Goal: Information Seeking & Learning: Learn about a topic

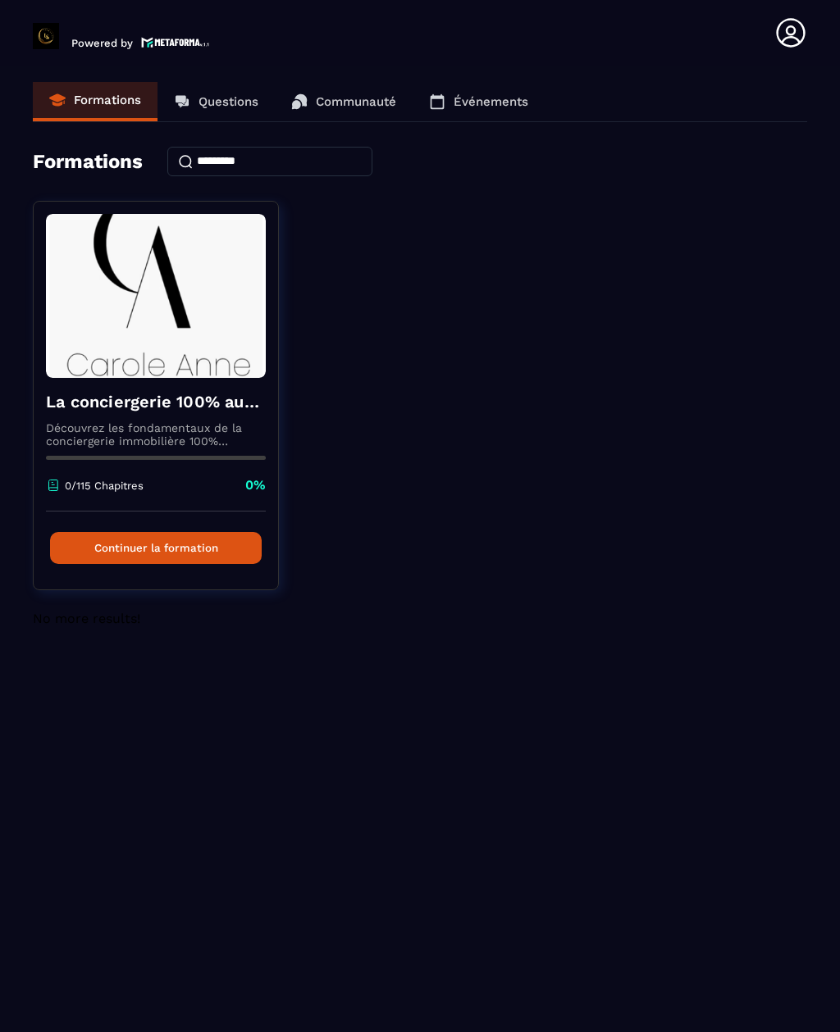
click at [162, 549] on button "Continuer la formation" at bounding box center [156, 548] width 212 height 32
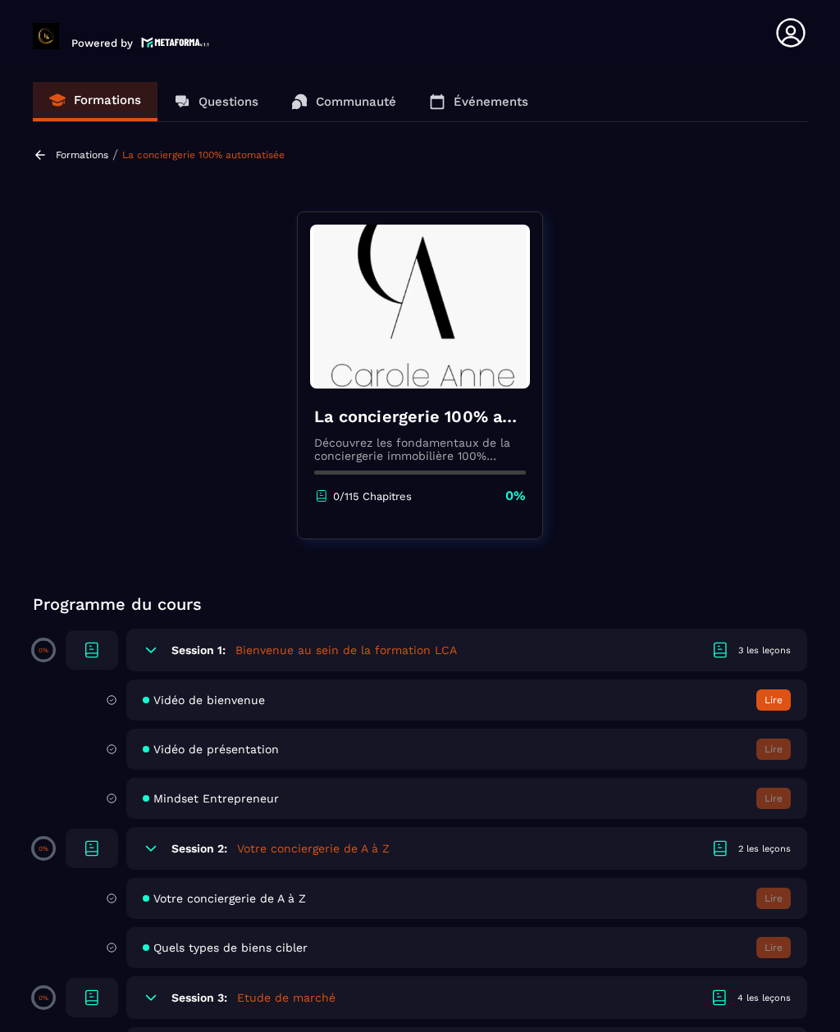
click at [257, 756] on span "Vidéo de présentation" at bounding box center [215, 749] width 125 height 13
click at [183, 754] on span "Vidéo de présentation" at bounding box center [215, 749] width 125 height 13
click at [266, 752] on span "Vidéo de présentation" at bounding box center [215, 749] width 125 height 13
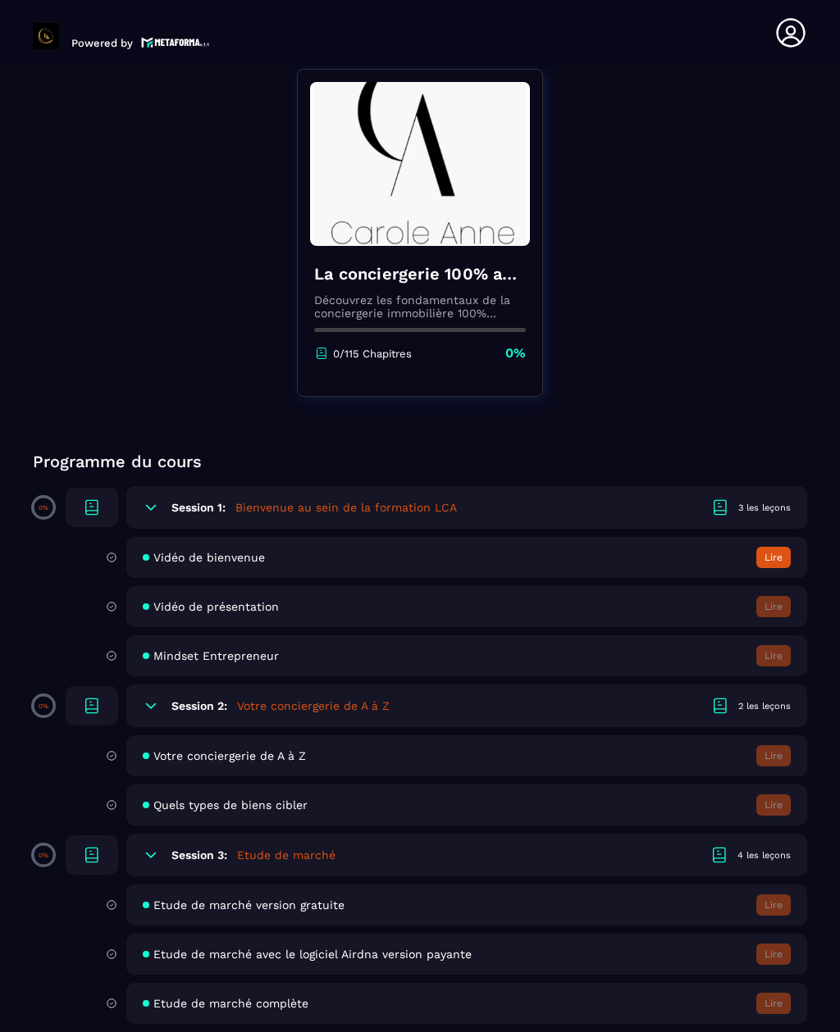
scroll to position [130, 0]
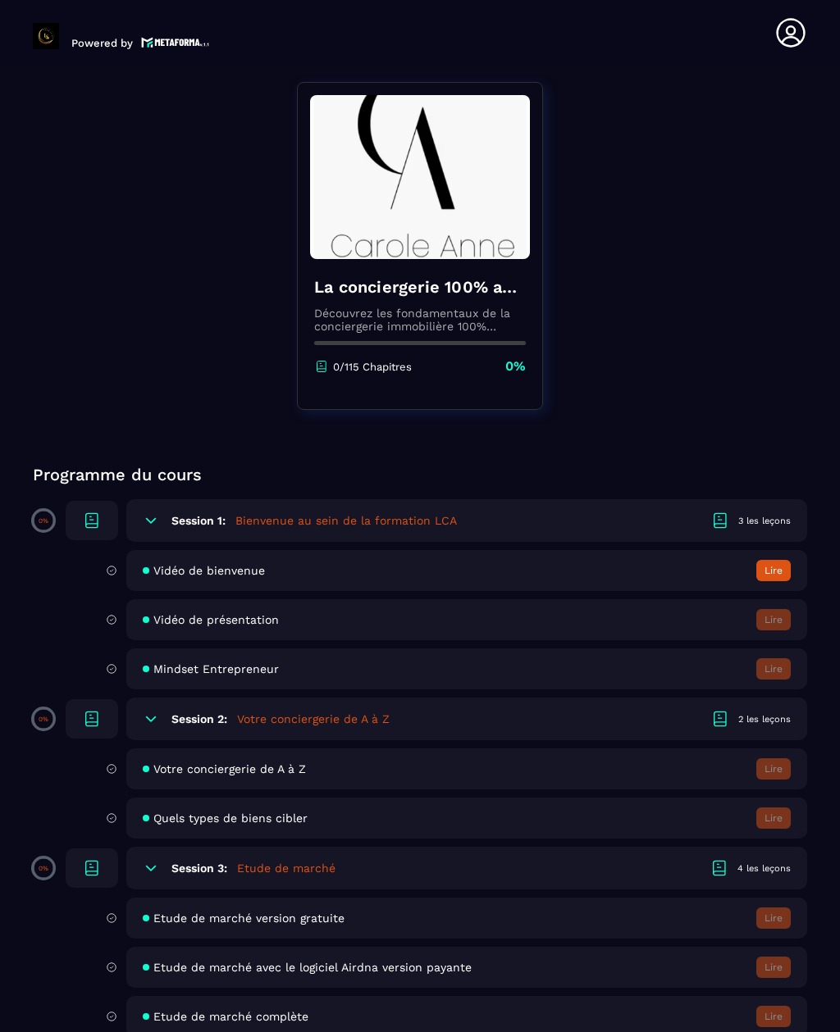
click at [221, 580] on div "Vidéo de bienvenue Lire" at bounding box center [466, 570] width 681 height 41
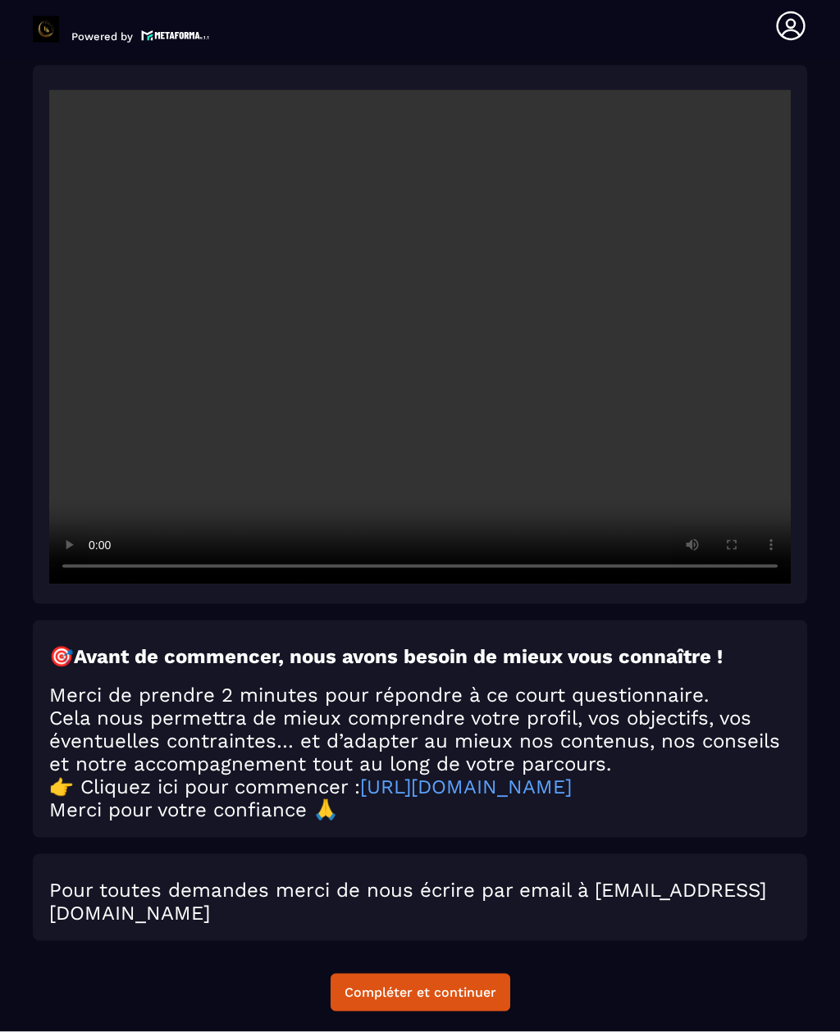
scroll to position [52, 0]
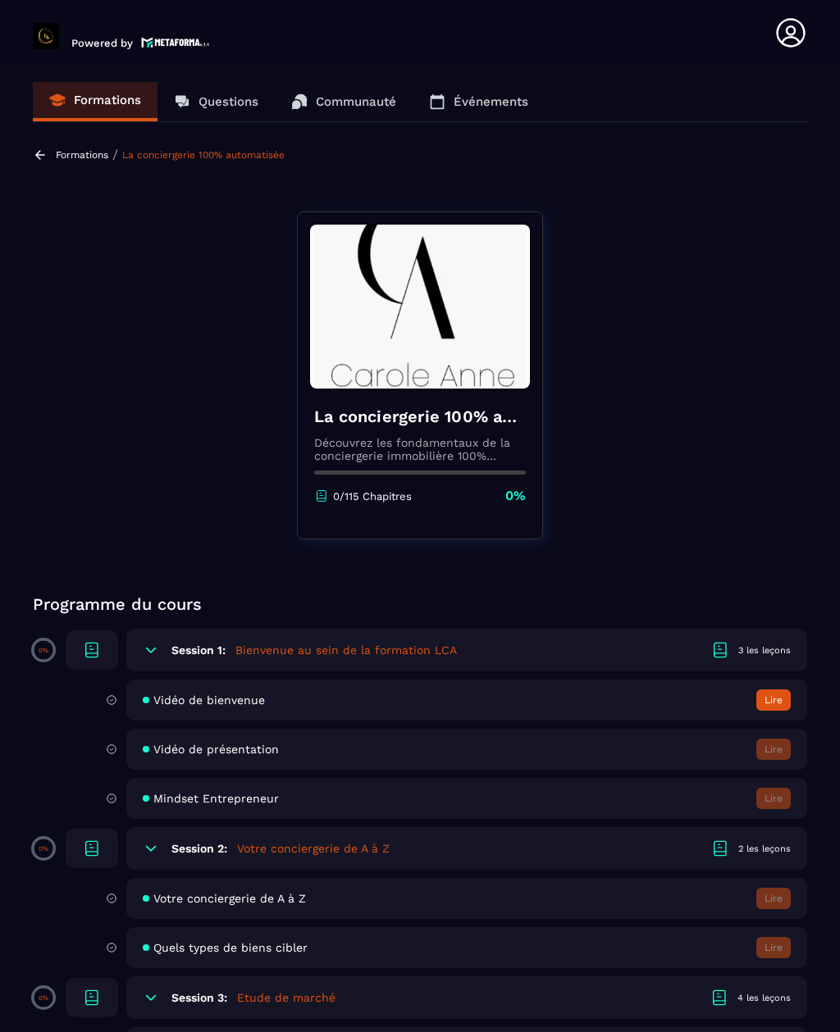
click at [749, 751] on div "Vidéo de présentation Lire" at bounding box center [466, 749] width 681 height 41
click at [112, 754] on icon at bounding box center [111, 749] width 11 height 15
click at [236, 749] on span "Vidéo de présentation" at bounding box center [215, 749] width 125 height 13
click at [765, 707] on button "Lire" at bounding box center [773, 700] width 34 height 21
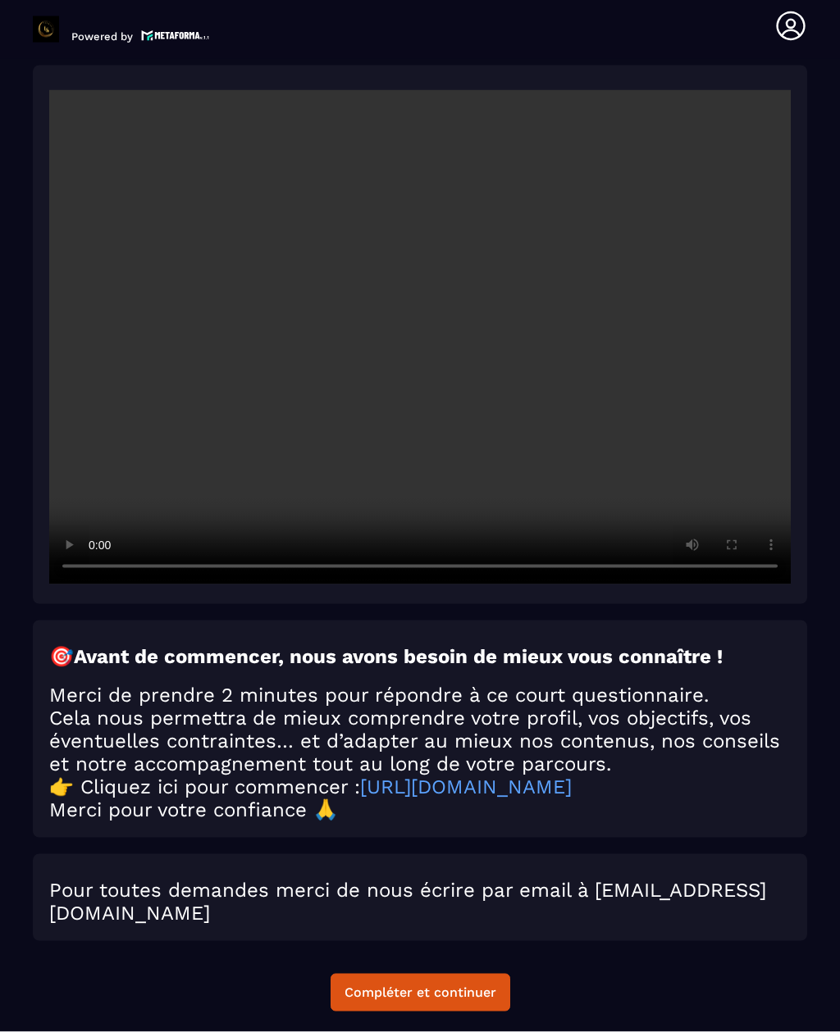
scroll to position [52, 0]
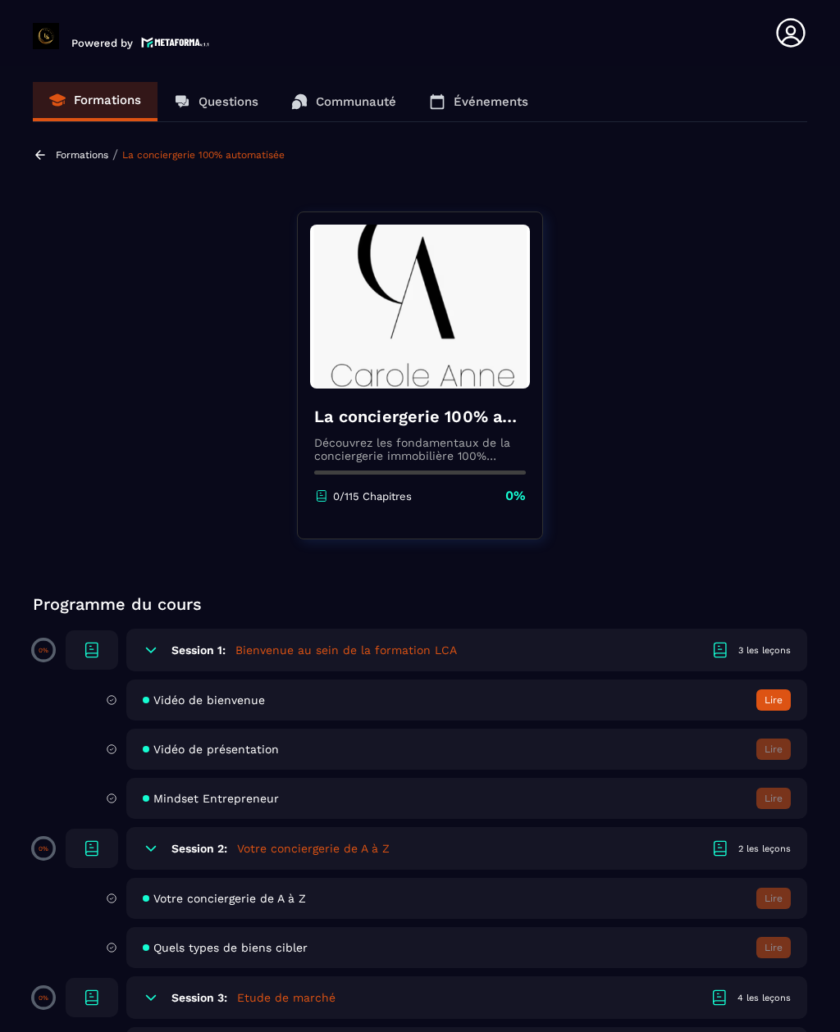
click at [700, 748] on div "Vidéo de présentation Lire" at bounding box center [466, 749] width 681 height 41
click at [687, 755] on div "Vidéo de présentation Lire" at bounding box center [466, 749] width 681 height 41
click at [175, 747] on span "Vidéo de présentation" at bounding box center [215, 749] width 125 height 13
click at [182, 749] on span "Vidéo de présentation" at bounding box center [215, 749] width 125 height 13
click at [772, 700] on button "Lire" at bounding box center [773, 700] width 34 height 21
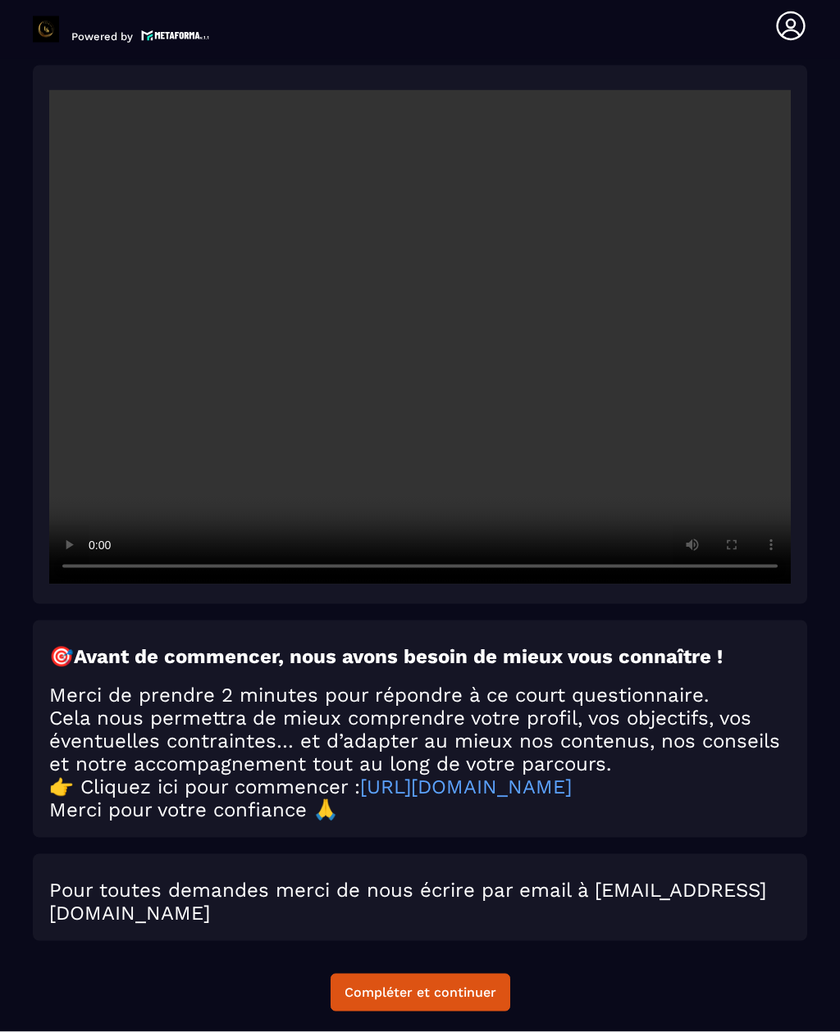
scroll to position [2052, 0]
click at [369, 984] on div "Compléter et continuer" at bounding box center [420, 992] width 152 height 16
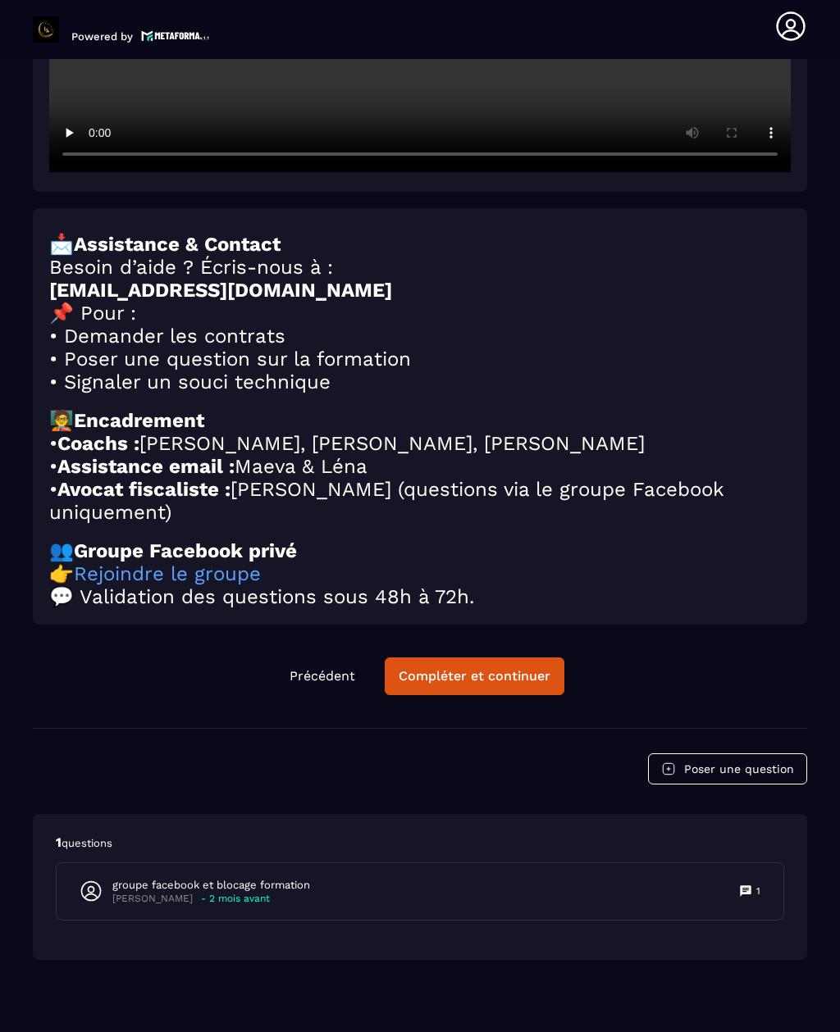
scroll to position [2462, 0]
click at [521, 671] on div "Compléter et continuer" at bounding box center [475, 677] width 152 height 16
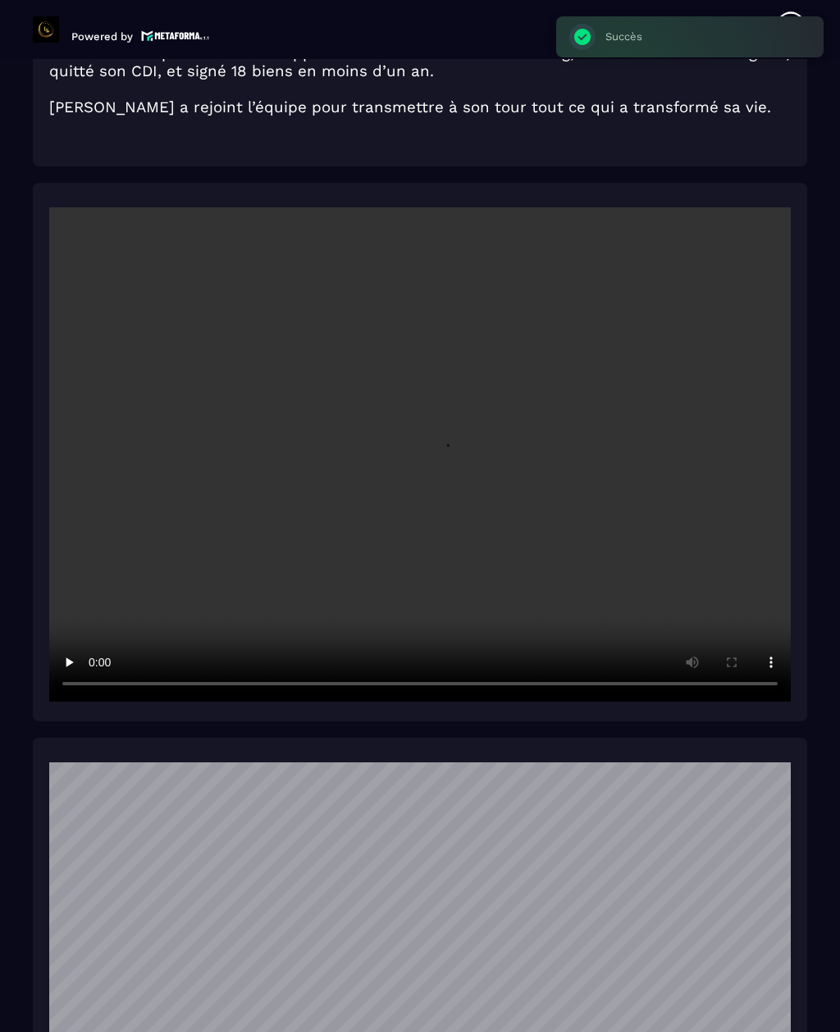
scroll to position [2051, 0]
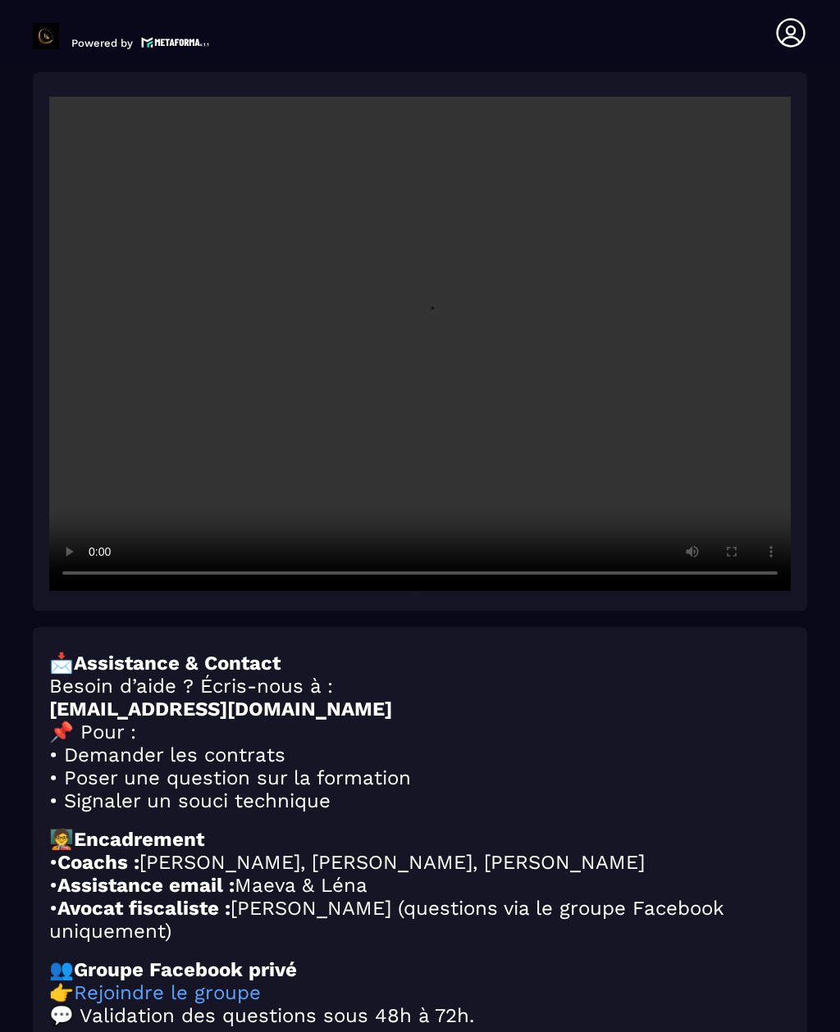
scroll to position [7, 0]
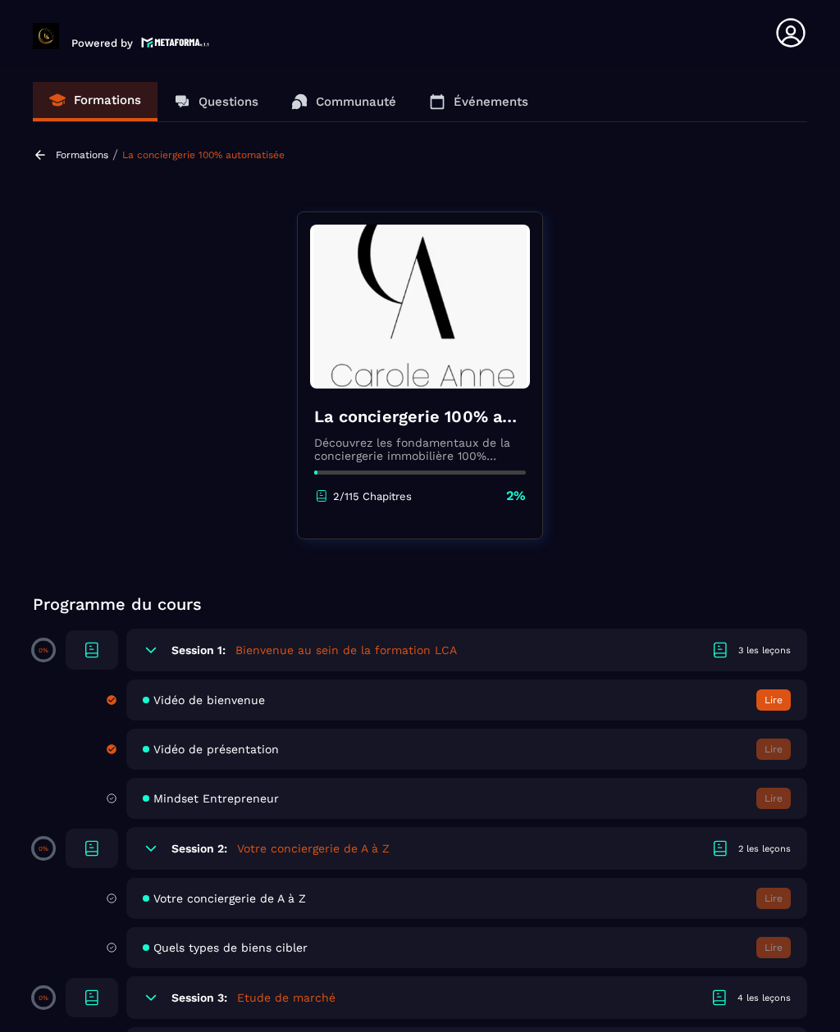
click at [191, 795] on span "Mindset Entrepreneur" at bounding box center [215, 798] width 125 height 13
click at [180, 742] on div "Vidéo de présentation Lire" at bounding box center [466, 749] width 681 height 41
click at [173, 740] on div "Vidéo de présentation Lire" at bounding box center [466, 749] width 681 height 41
click at [772, 704] on button "Lire" at bounding box center [773, 700] width 34 height 21
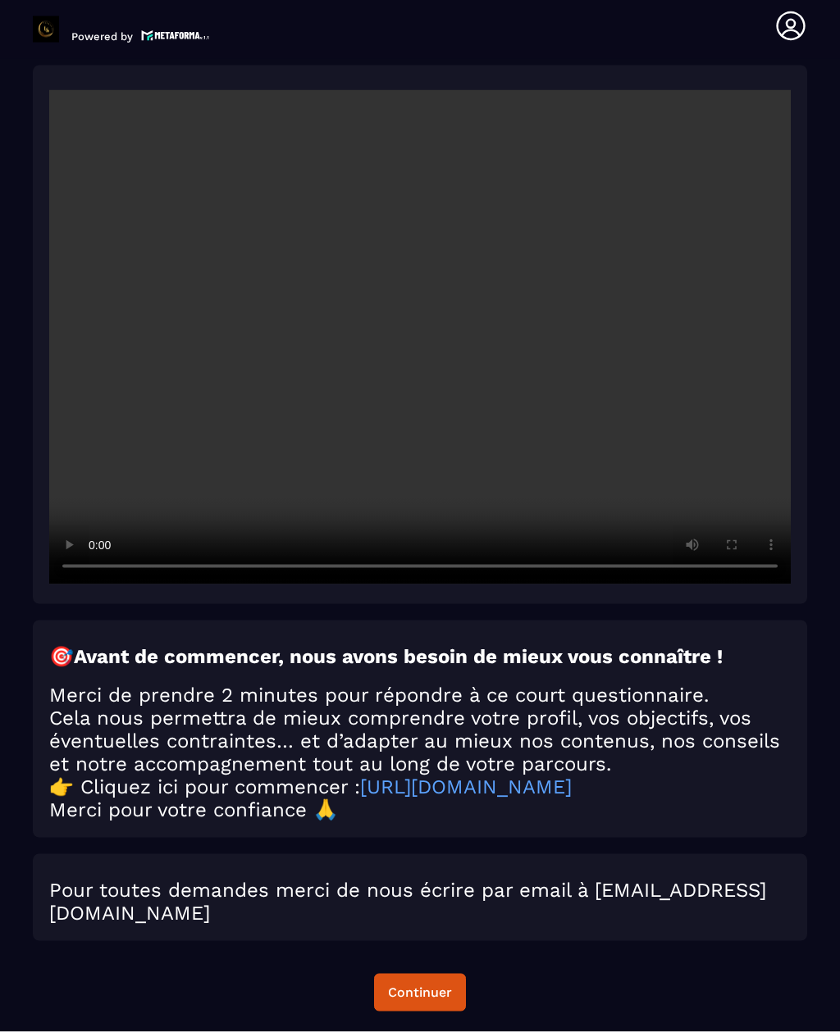
scroll to position [2054, 0]
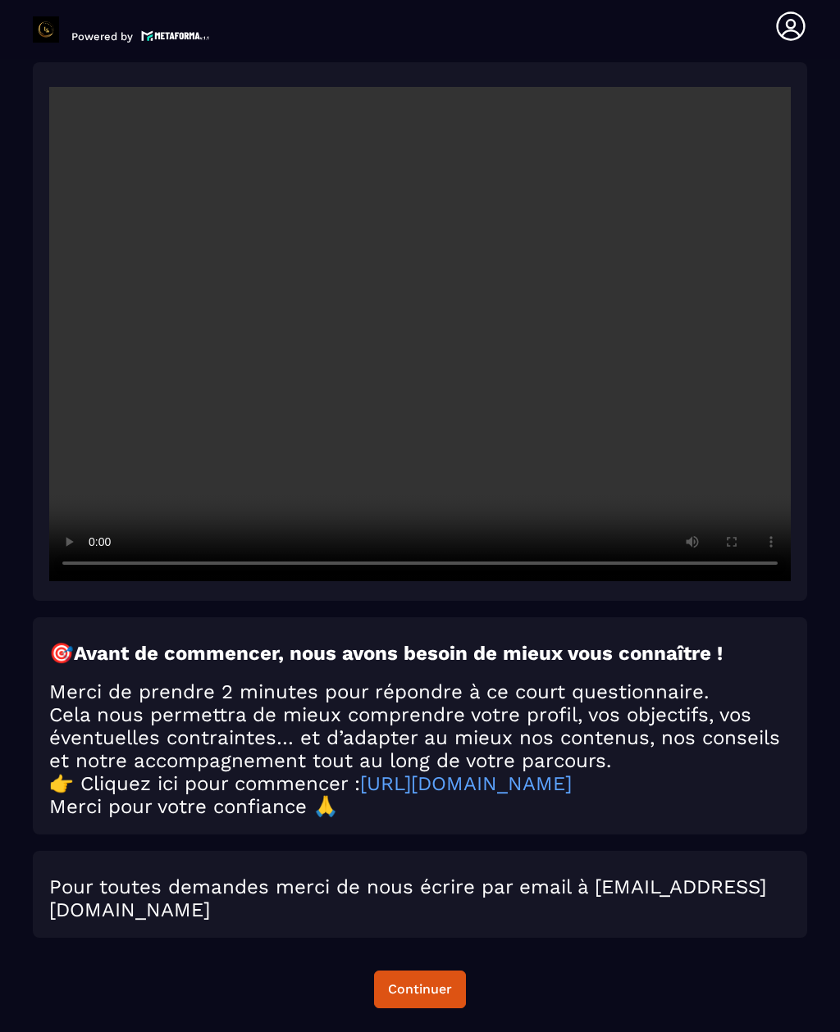
click at [426, 296] on video at bounding box center [419, 334] width 741 height 494
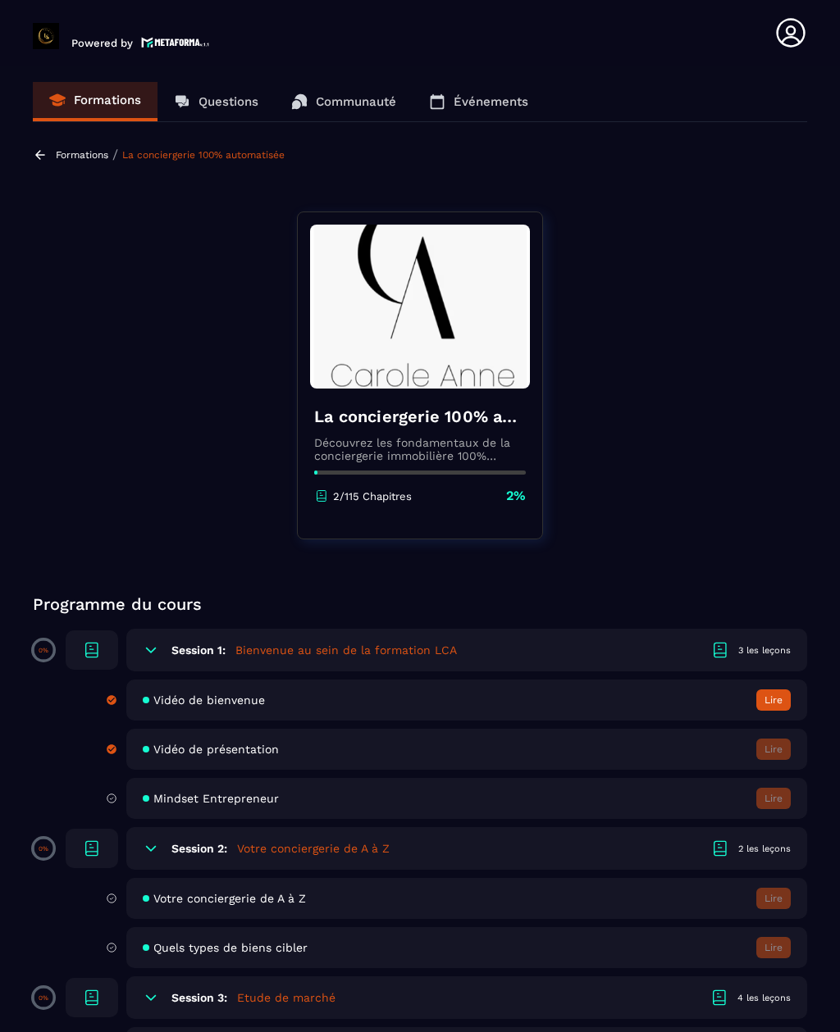
click at [725, 749] on div "Vidéo de présentation Lire" at bounding box center [466, 749] width 681 height 41
click at [735, 753] on div "Vidéo de présentation Lire" at bounding box center [466, 749] width 681 height 41
click at [744, 754] on div "Vidéo de présentation Lire" at bounding box center [466, 749] width 681 height 41
click at [762, 654] on div "3 les leçons" at bounding box center [764, 651] width 52 height 12
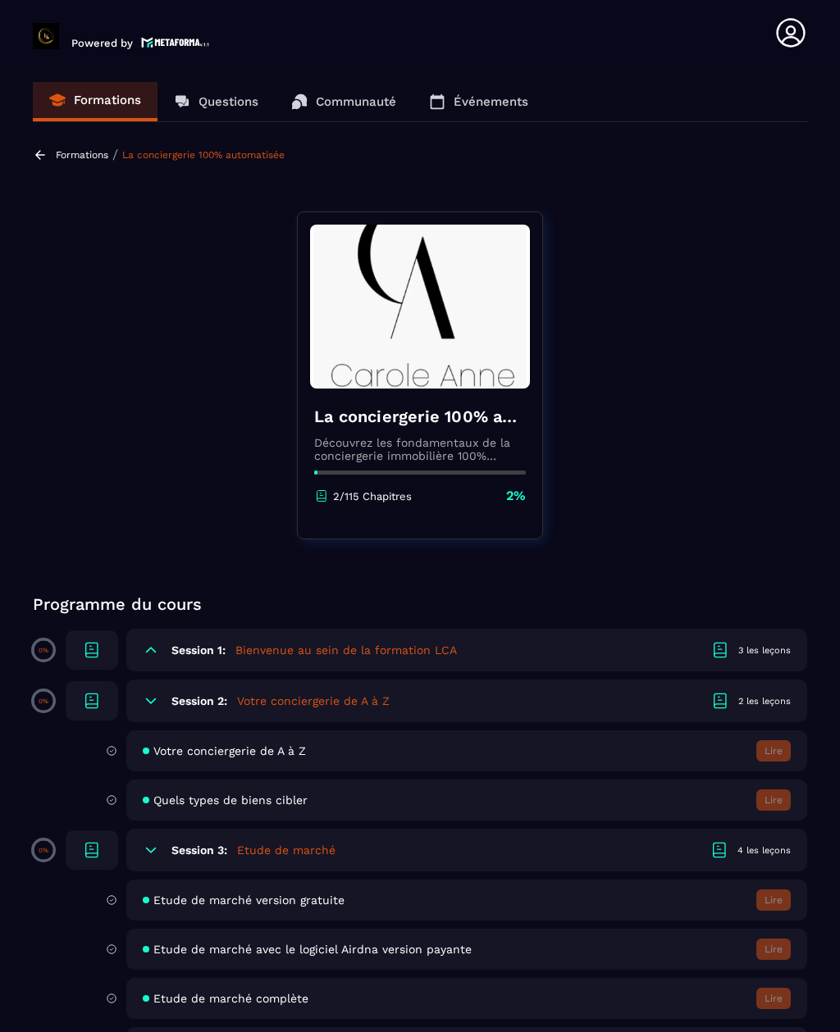
click at [743, 658] on div "Session 1: Bienvenue au sein de la formation LCA 3 les leçons" at bounding box center [466, 650] width 681 height 43
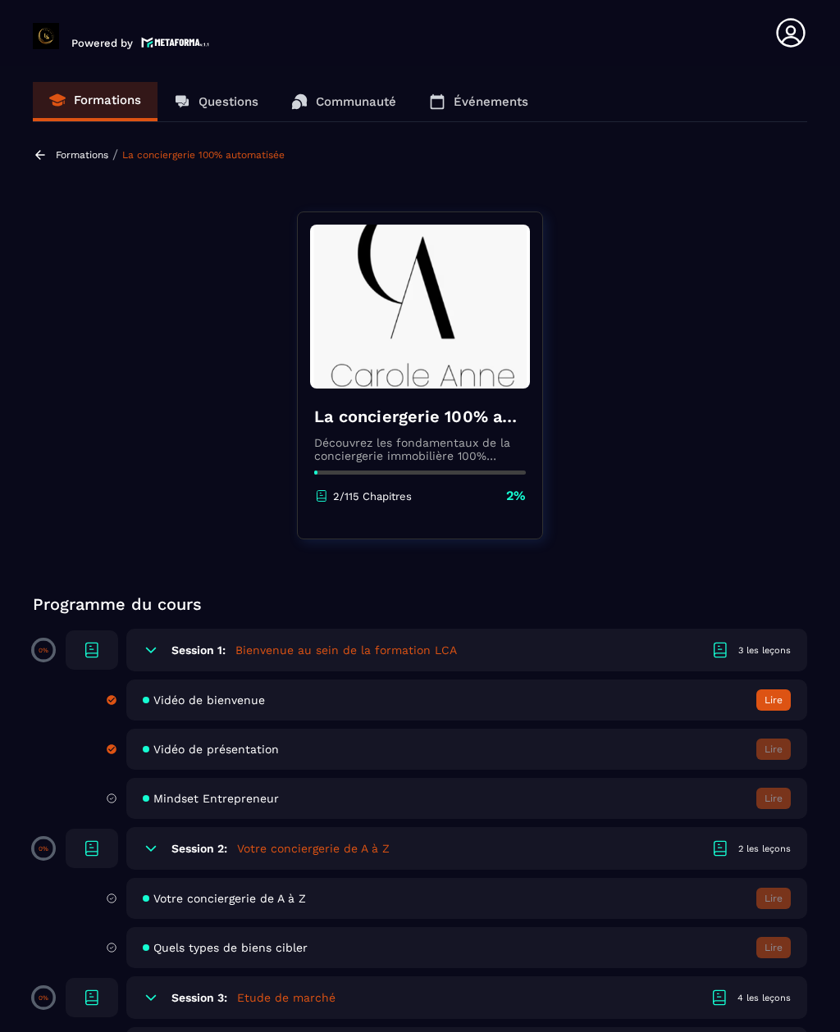
click at [750, 660] on div "Session 1: Bienvenue au sein de la formation LCA 3 les leçons" at bounding box center [466, 650] width 681 height 43
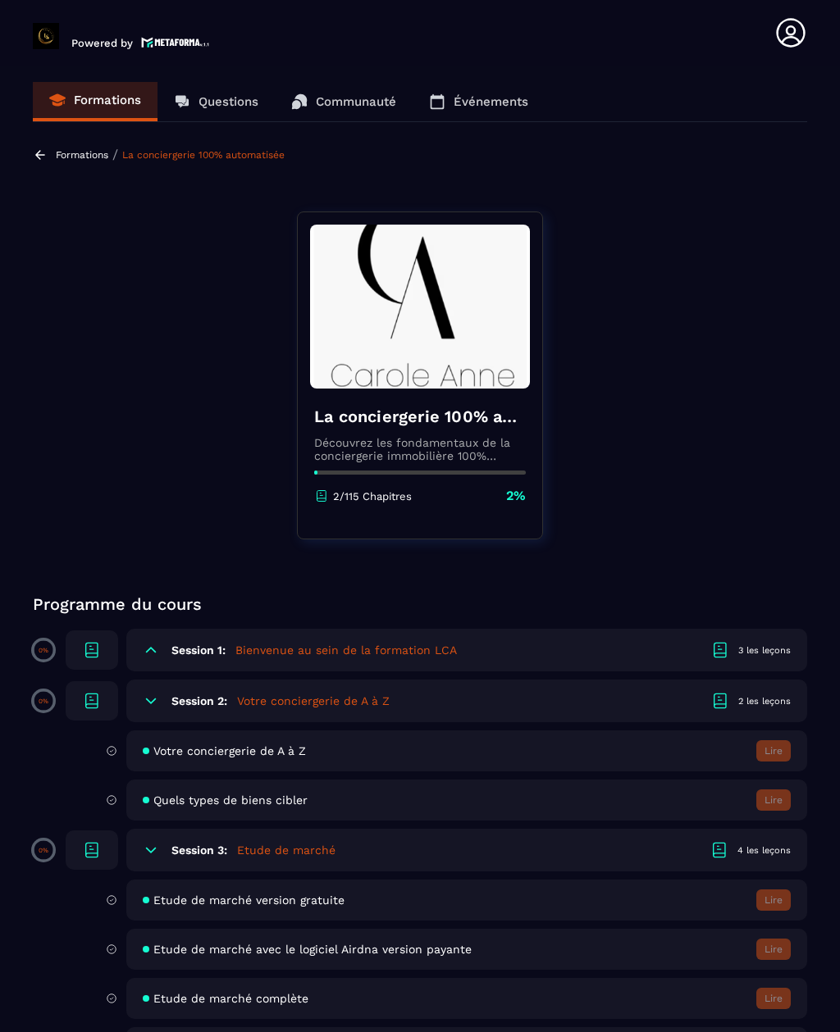
click at [760, 656] on div "3 les leçons" at bounding box center [764, 651] width 52 height 12
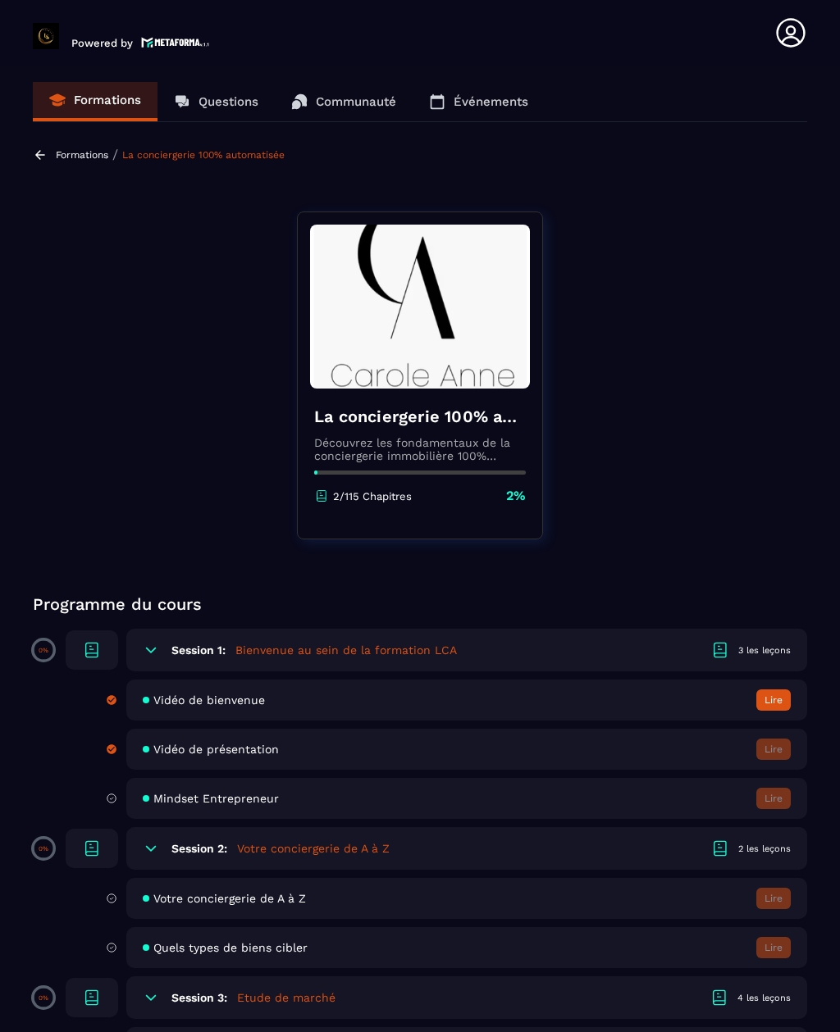
click at [191, 753] on span "Vidéo de présentation" at bounding box center [215, 749] width 125 height 13
click at [206, 745] on span "Vidéo de présentation" at bounding box center [215, 749] width 125 height 13
click at [771, 698] on button "Lire" at bounding box center [773, 700] width 34 height 21
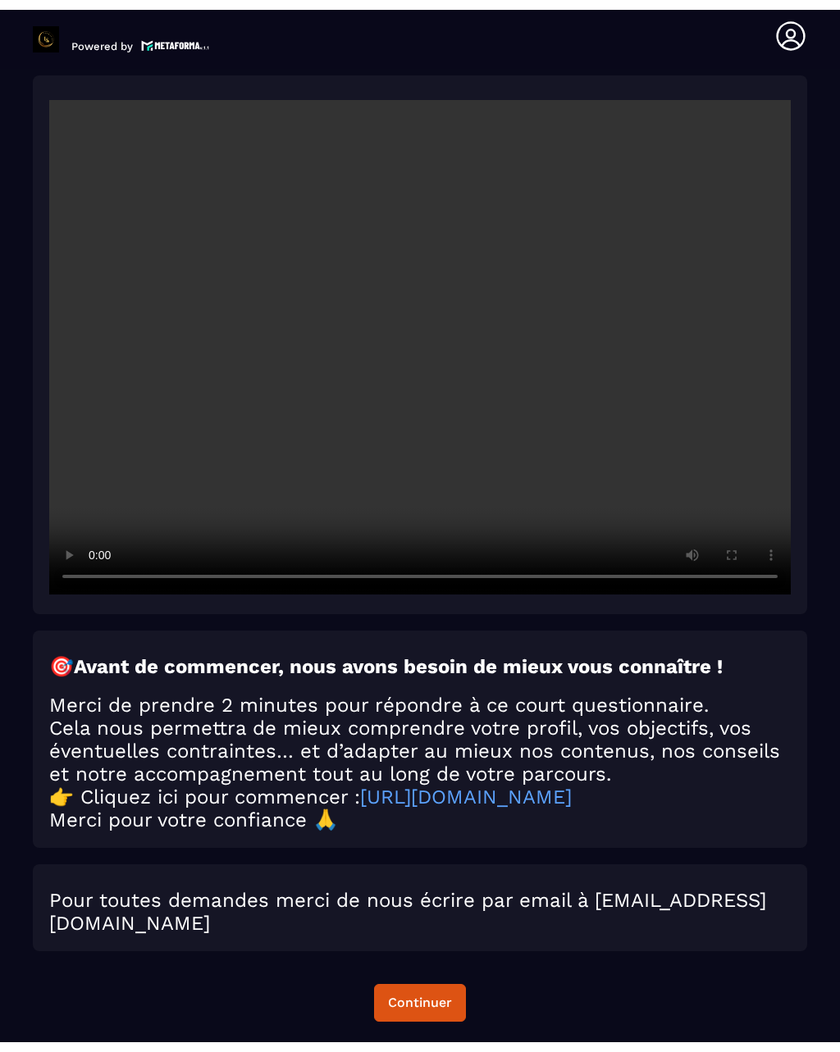
scroll to position [33, 0]
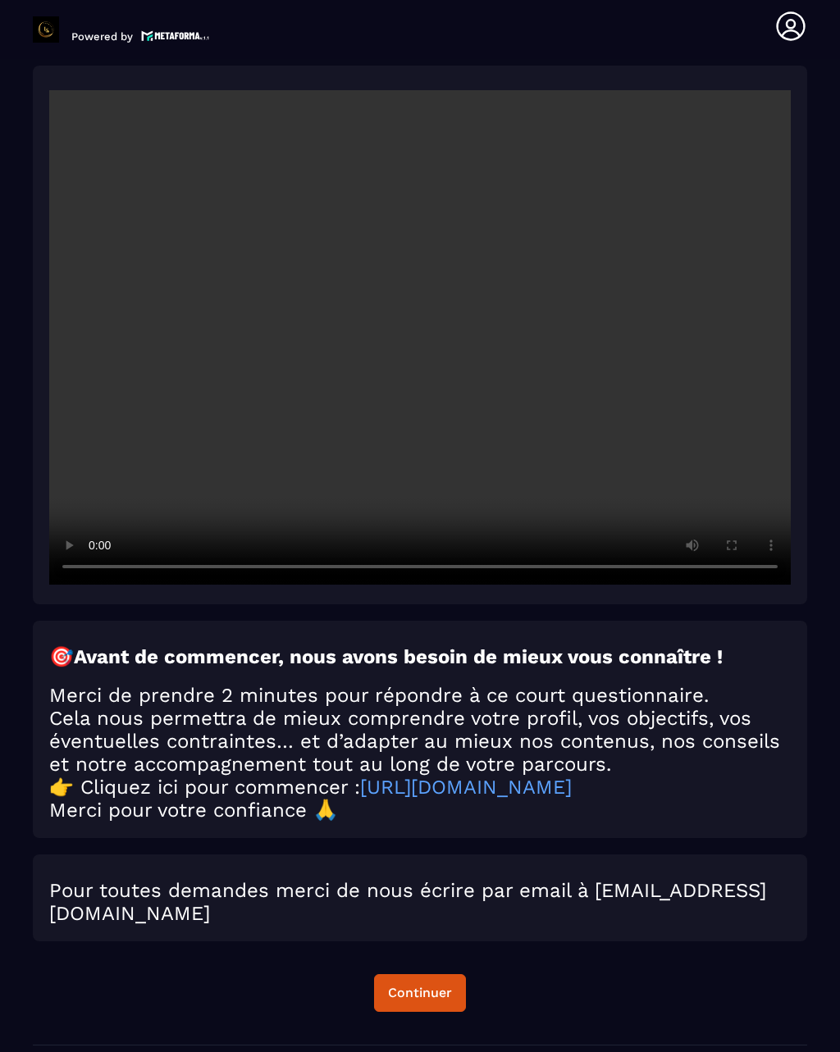
click at [61, 90] on video at bounding box center [419, 337] width 741 height 494
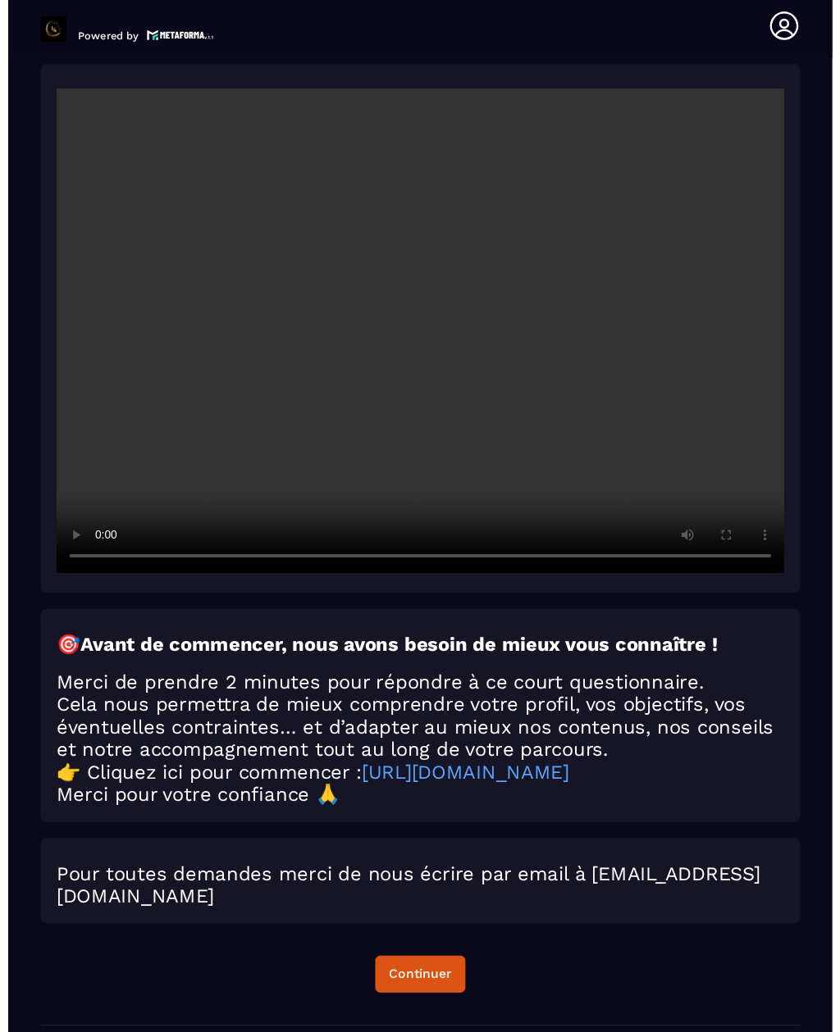
scroll to position [52, 0]
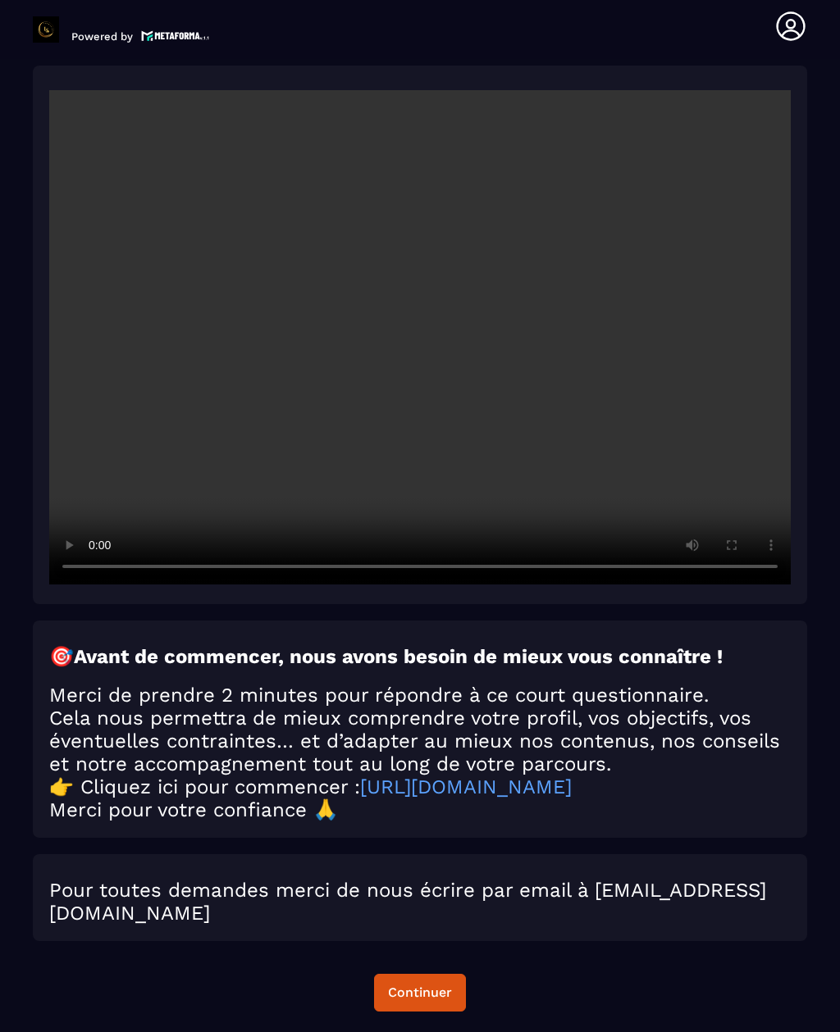
click at [412, 985] on div "Continuer" at bounding box center [420, 993] width 64 height 16
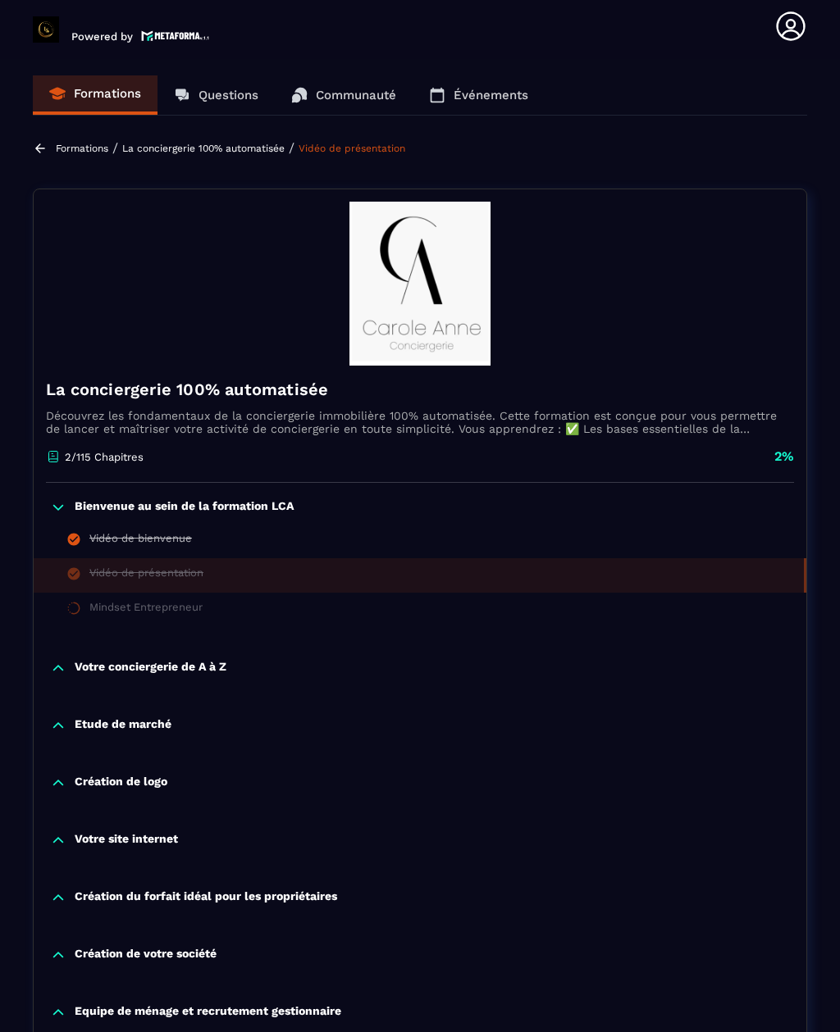
click at [169, 532] on div "Vidéo de bienvenue" at bounding box center [140, 541] width 102 height 18
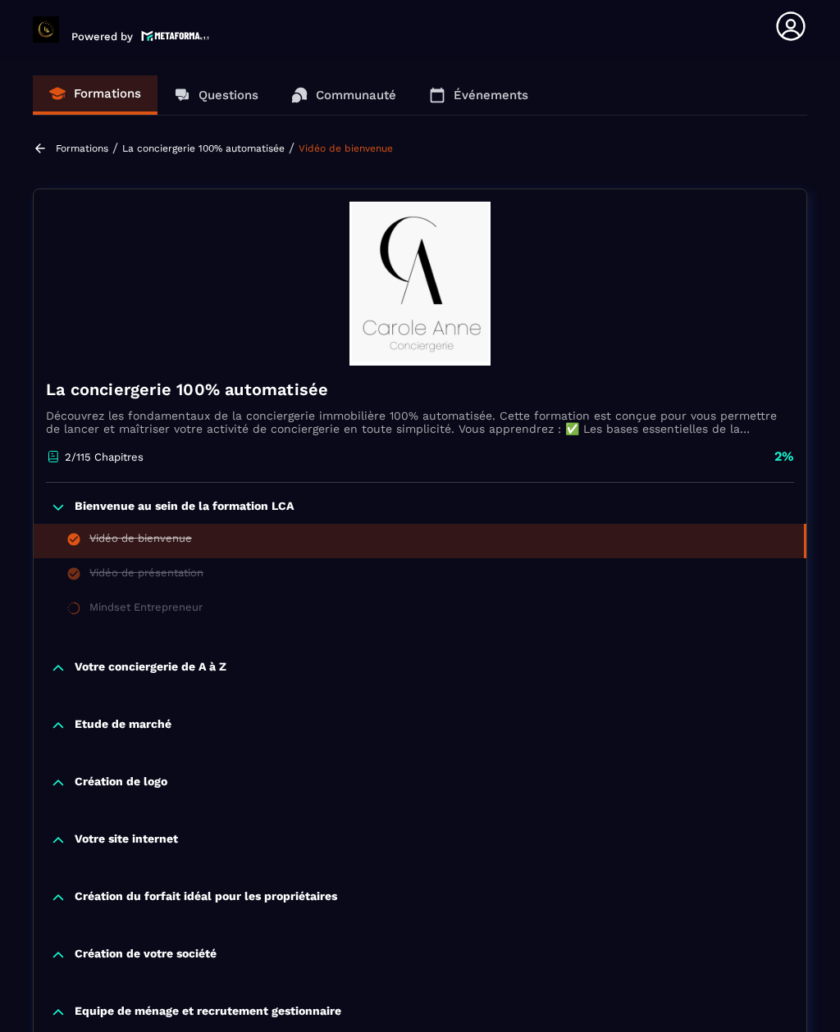
click at [172, 567] on div "Vidéo de présentation" at bounding box center [146, 576] width 114 height 18
click at [177, 567] on div "Vidéo de présentation" at bounding box center [146, 576] width 114 height 18
click at [184, 567] on div "Vidéo de présentation" at bounding box center [146, 576] width 114 height 18
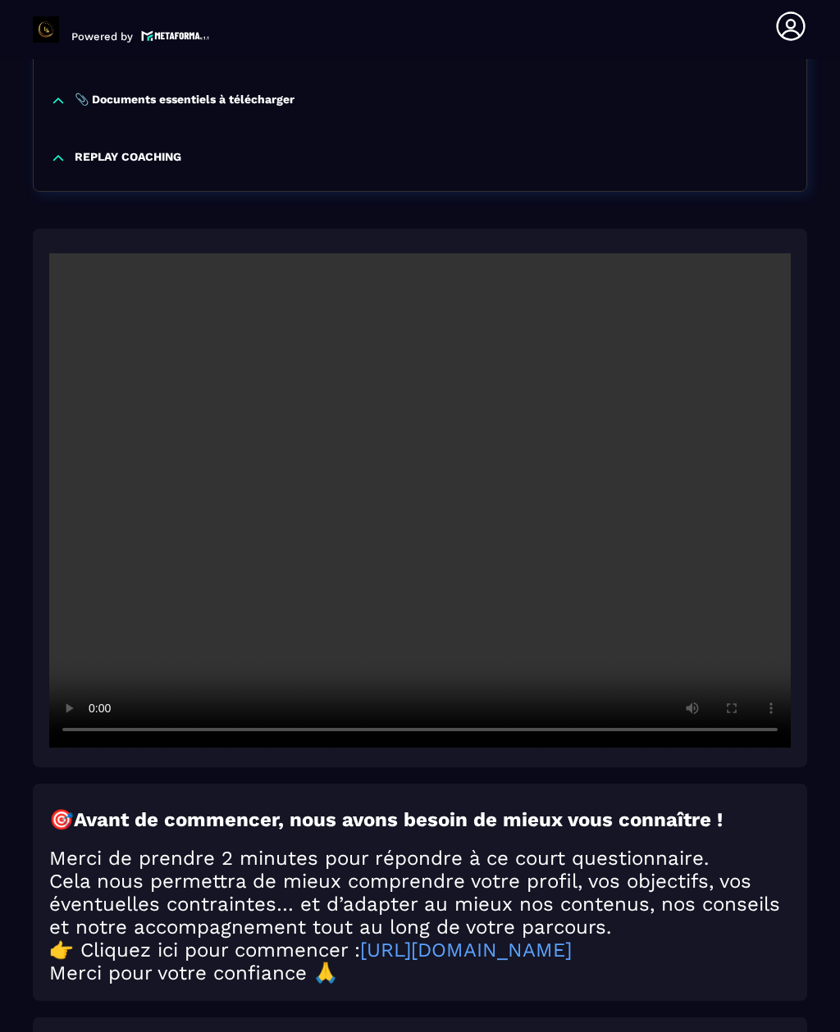
scroll to position [1888, 0]
click at [414, 443] on video at bounding box center [419, 500] width 741 height 494
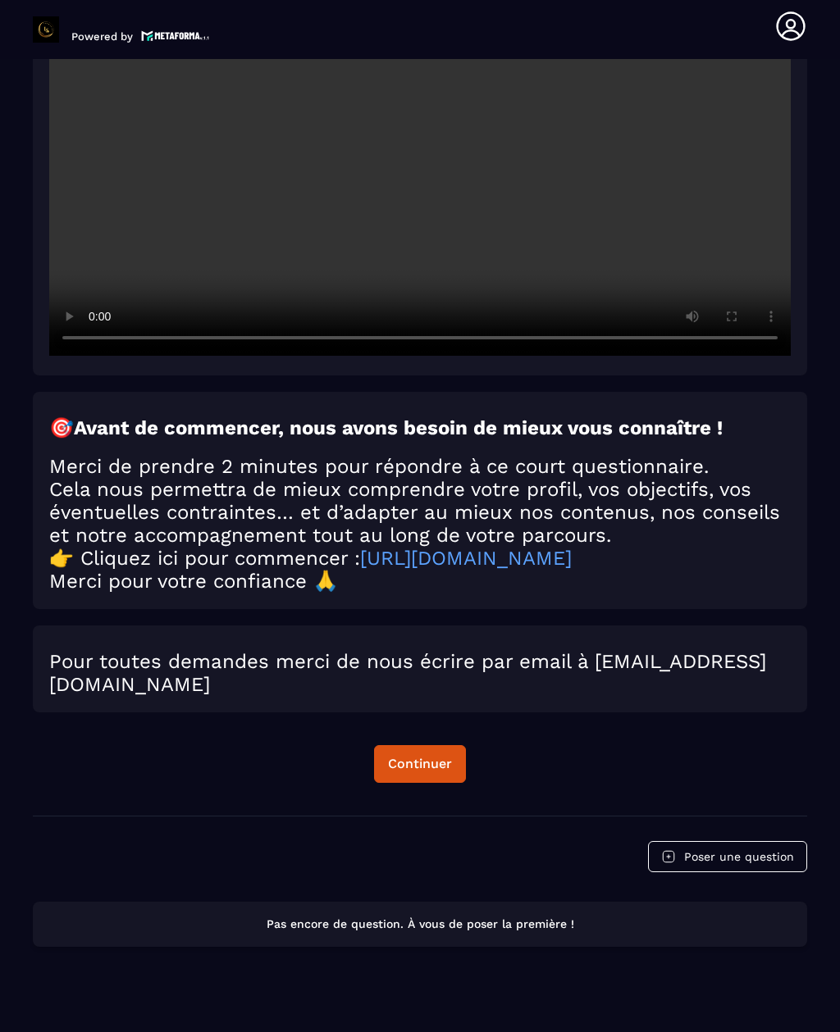
scroll to position [2278, 0]
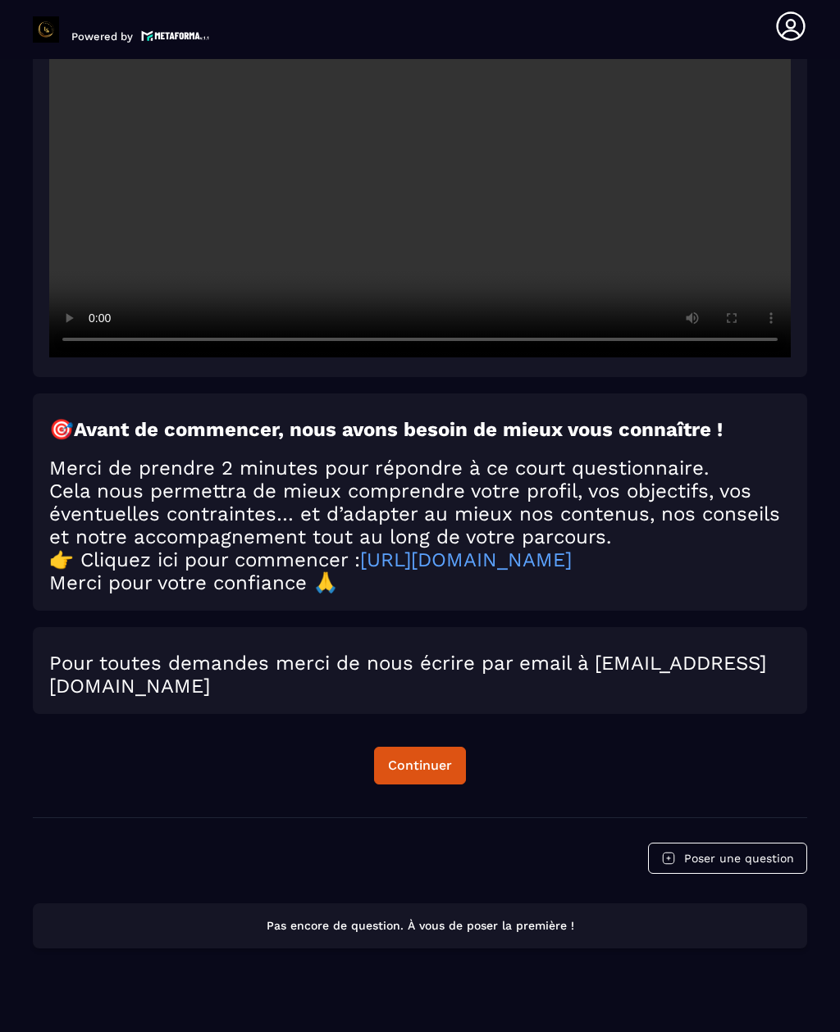
click at [428, 758] on div "Continuer" at bounding box center [420, 766] width 64 height 16
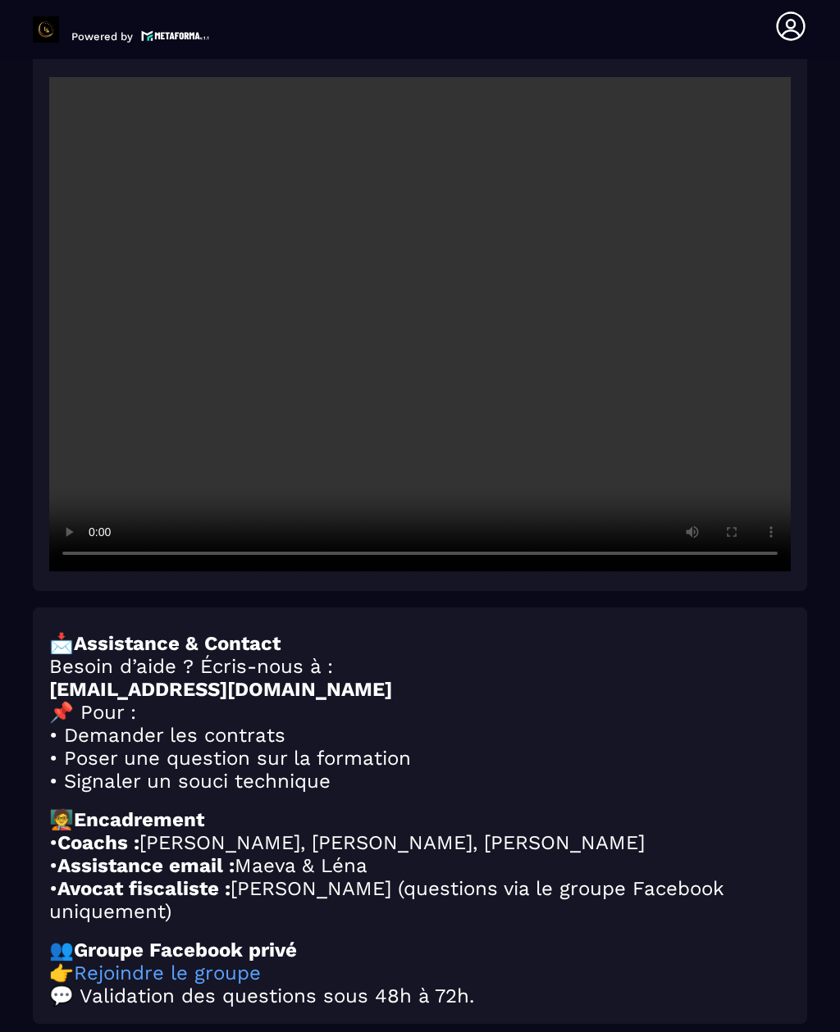
scroll to position [2064, 0]
click at [436, 278] on video at bounding box center [419, 324] width 741 height 494
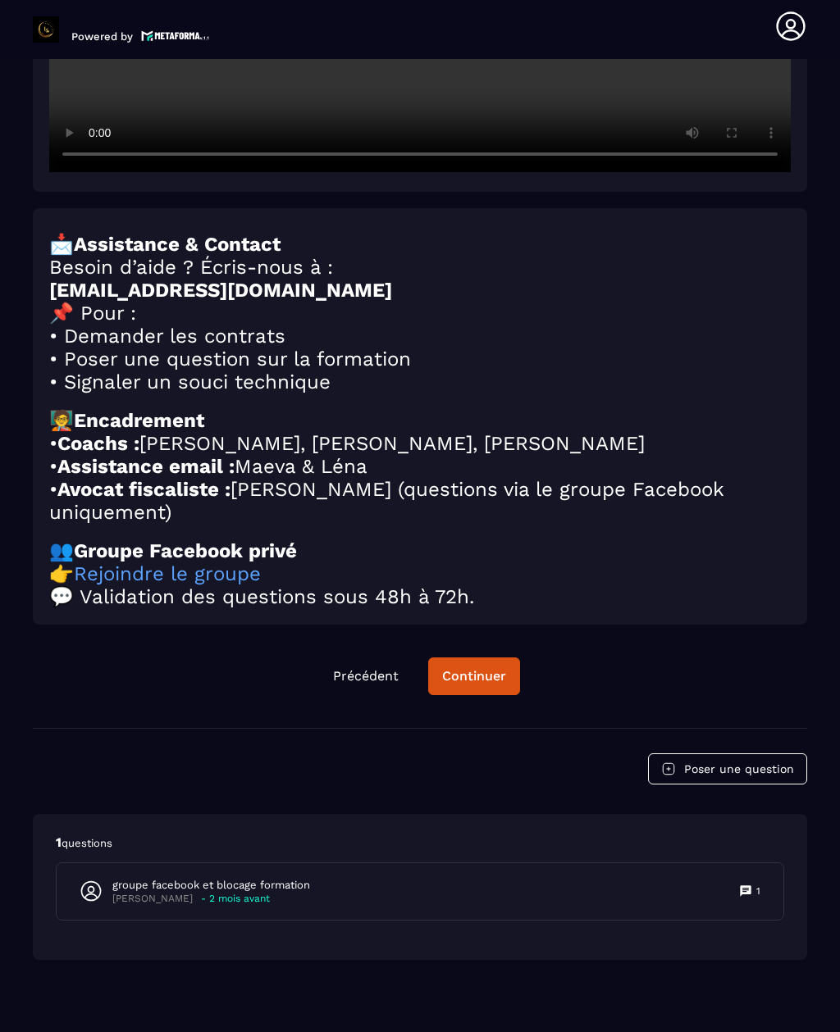
scroll to position [2462, 0]
click at [479, 669] on div "Continuer" at bounding box center [474, 677] width 64 height 16
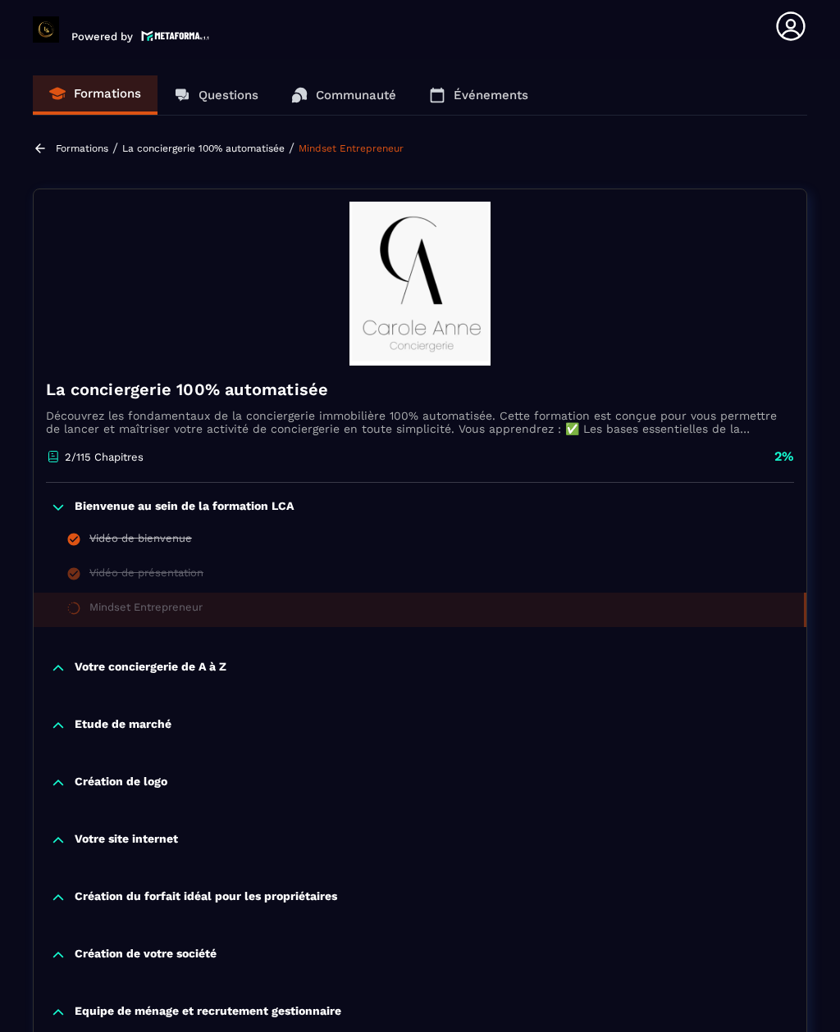
scroll to position [3, 0]
